Goal: Obtain resource: Download file/media

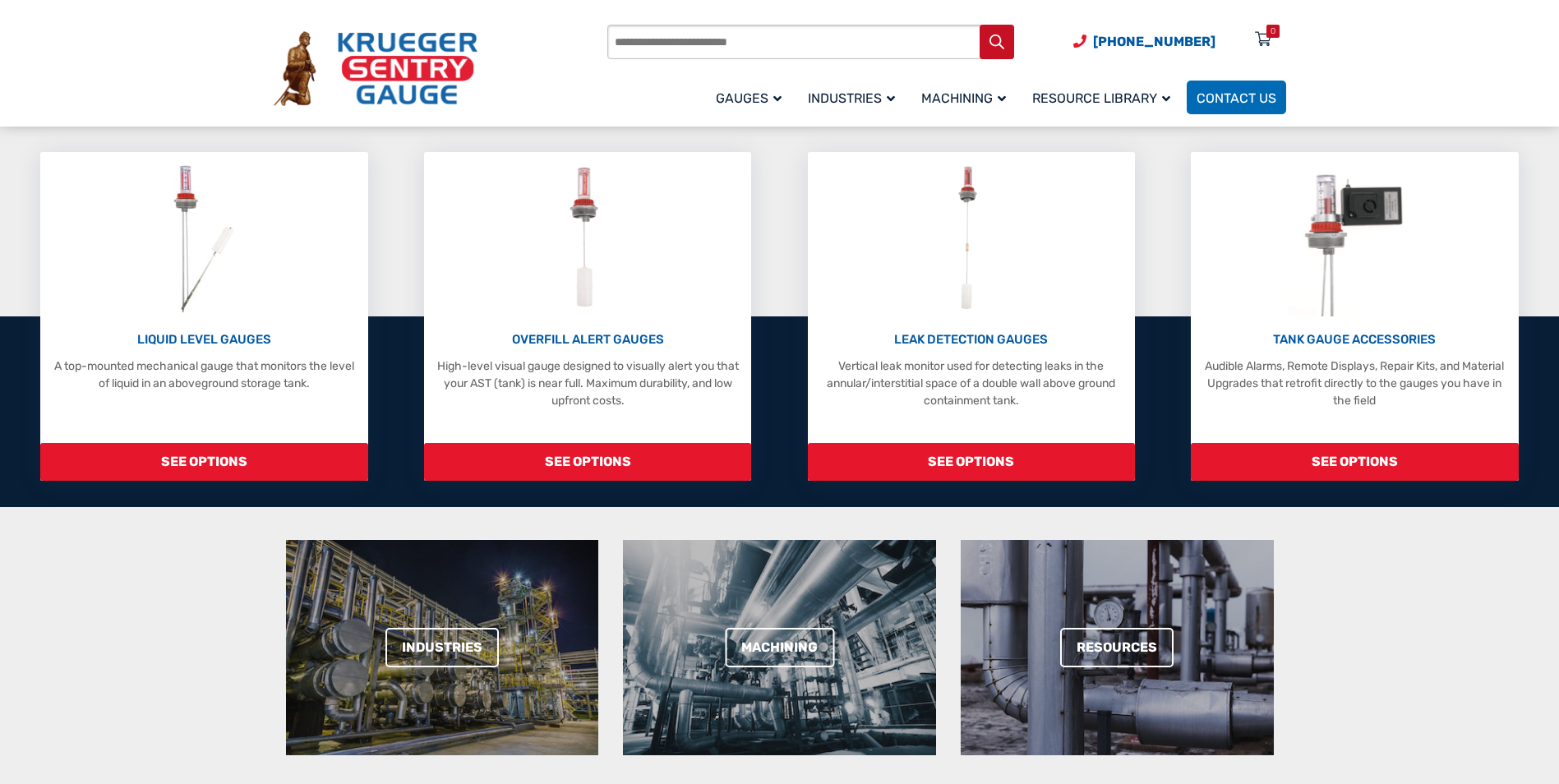
scroll to position [329, 0]
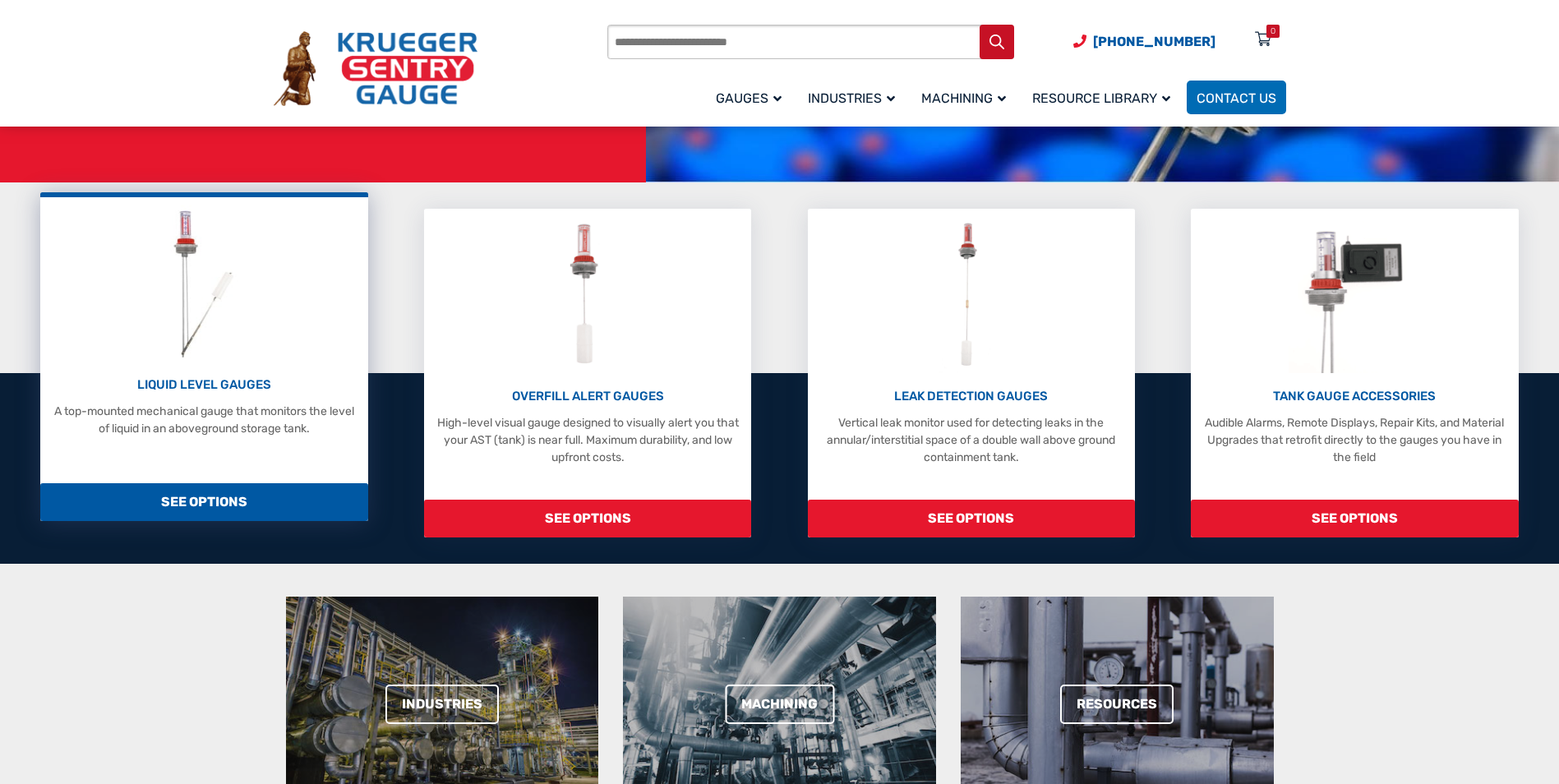
click at [198, 496] on span "SEE OPTIONS" at bounding box center [204, 502] width 327 height 38
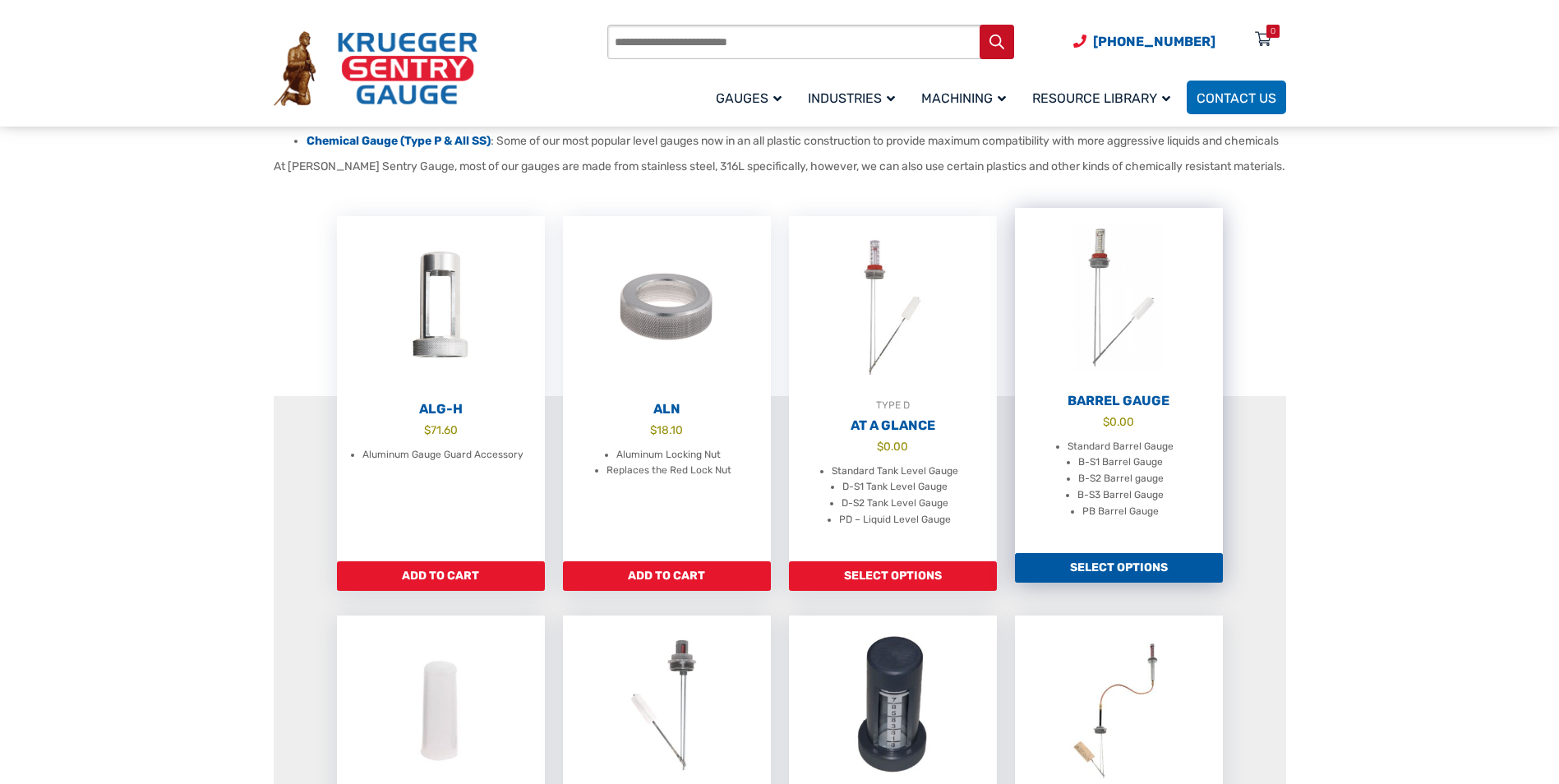
scroll to position [411, 0]
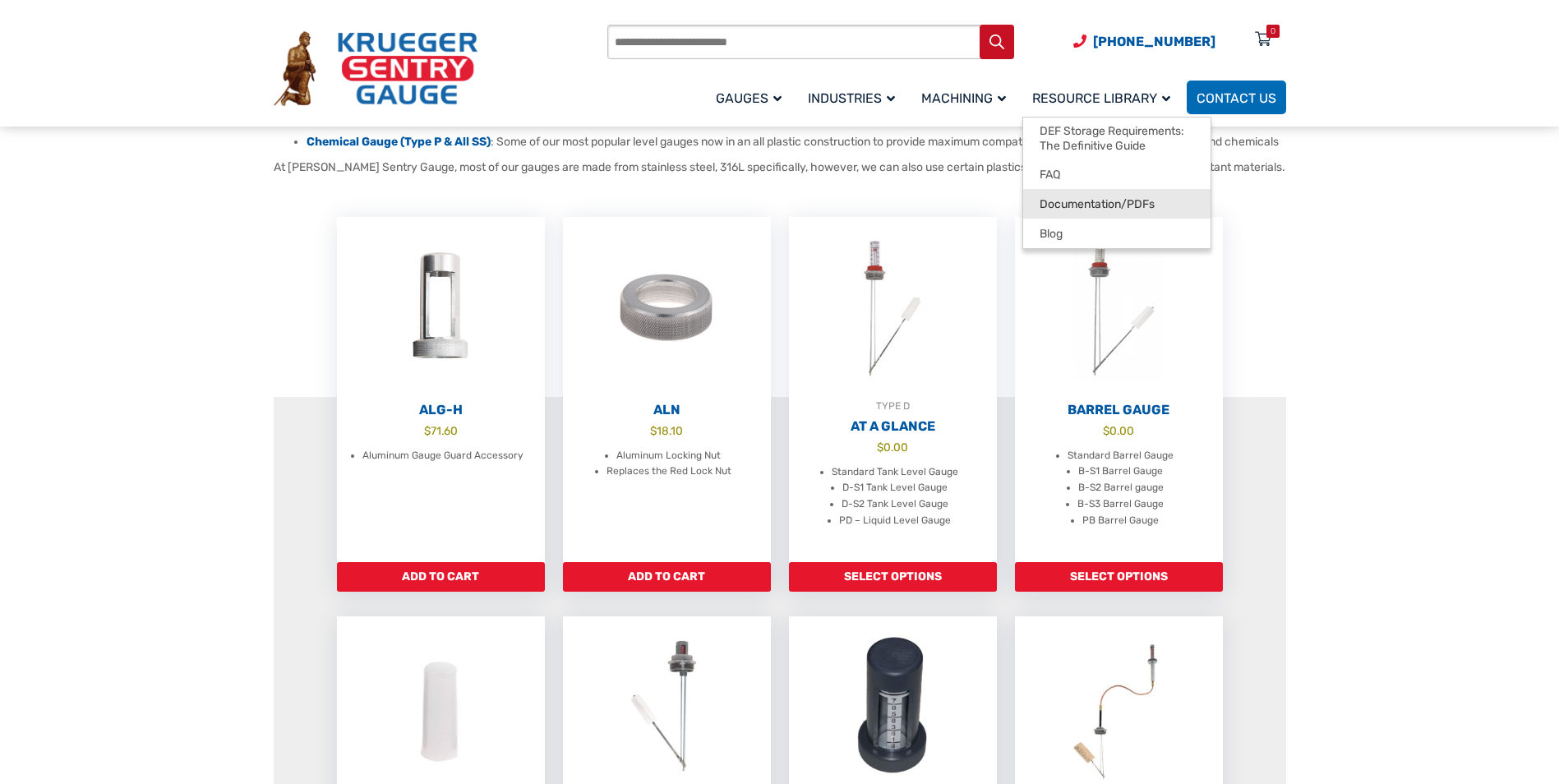
click at [1057, 197] on span "Documentation/PDFs" at bounding box center [1097, 204] width 115 height 15
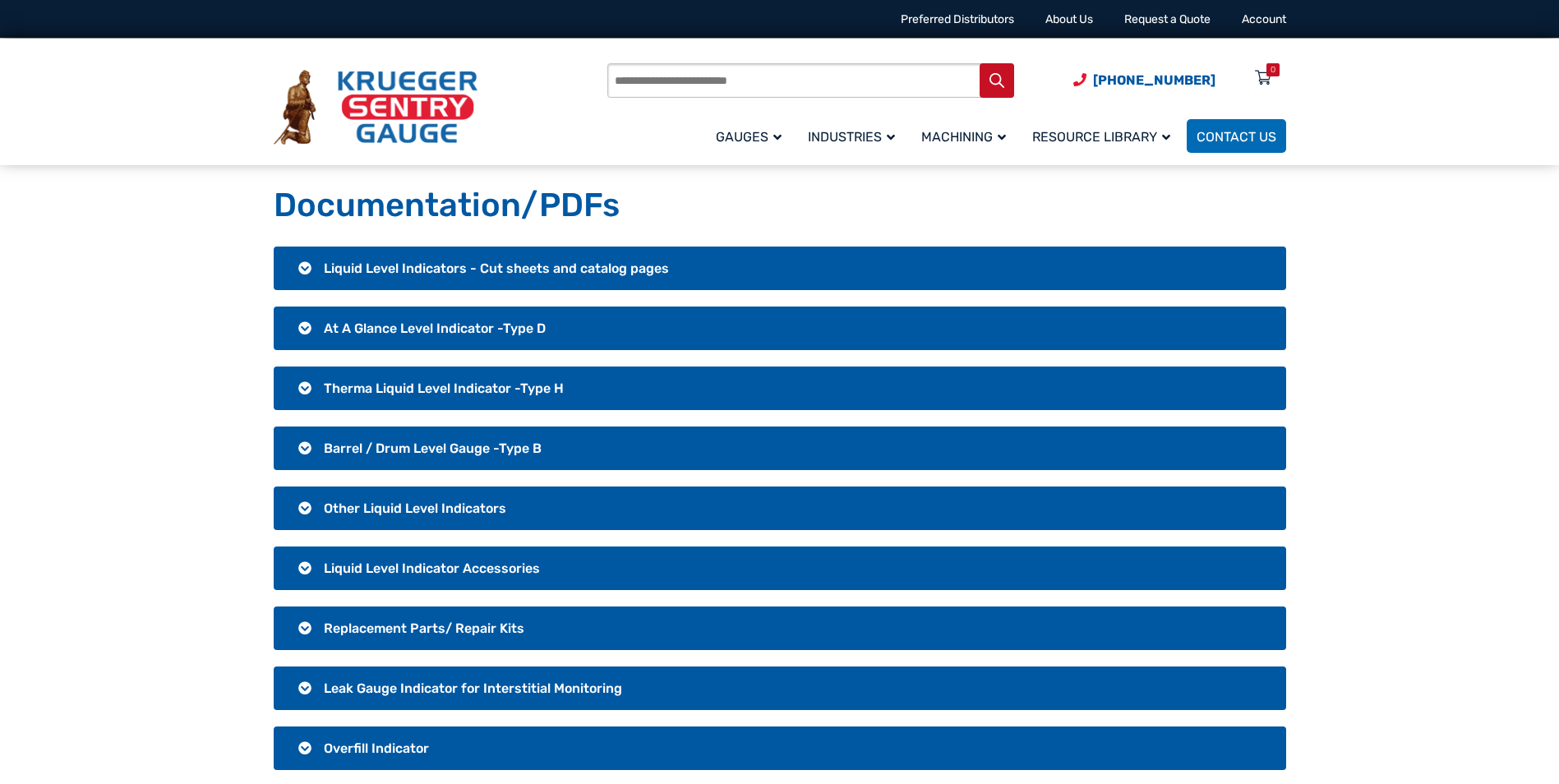
click at [450, 442] on span "Barrel / Drum Level Gauge -Type B" at bounding box center [432, 448] width 218 height 16
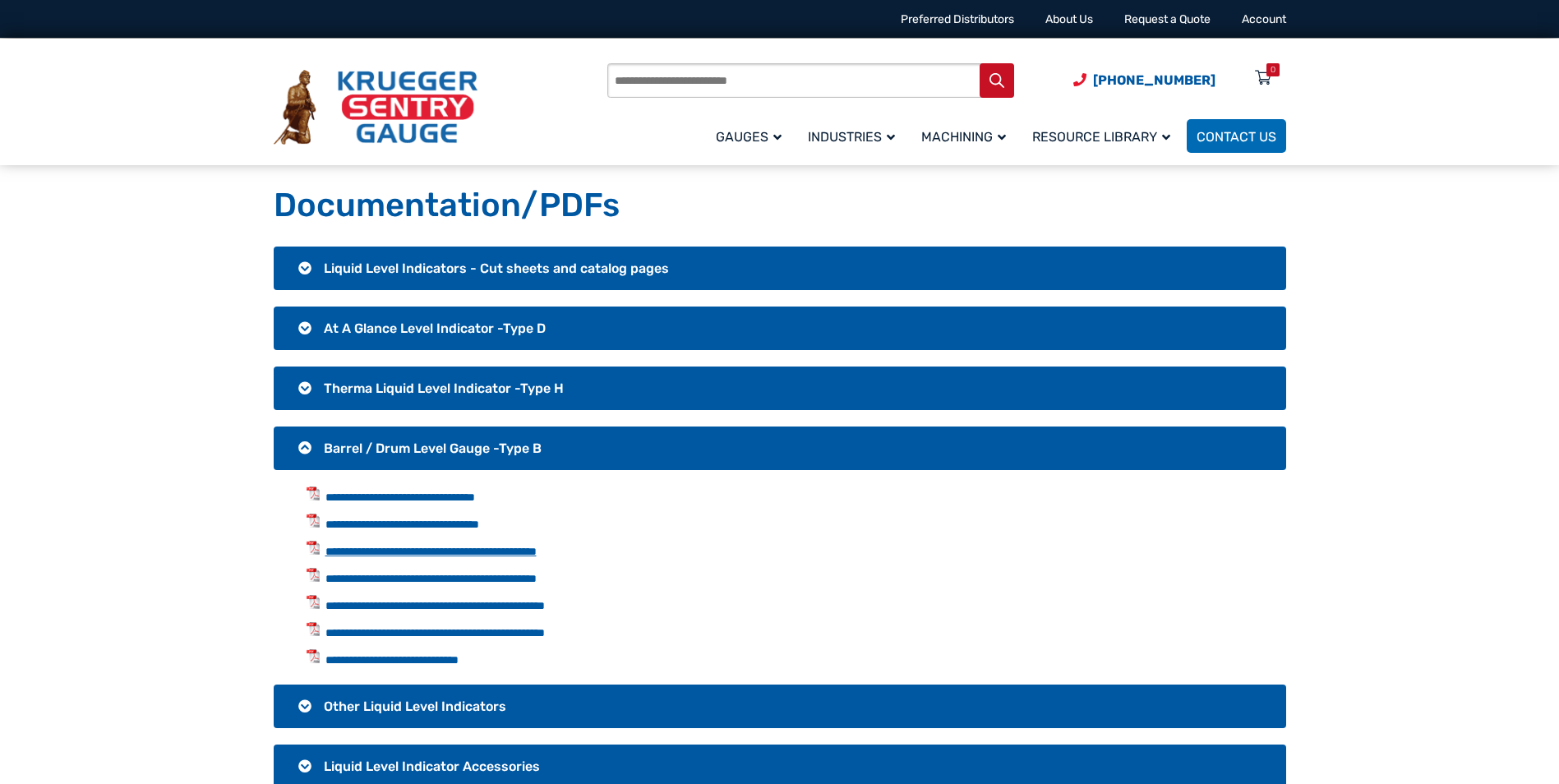
click at [464, 548] on link "**********" at bounding box center [431, 551] width 211 height 11
